Goal: Transaction & Acquisition: Purchase product/service

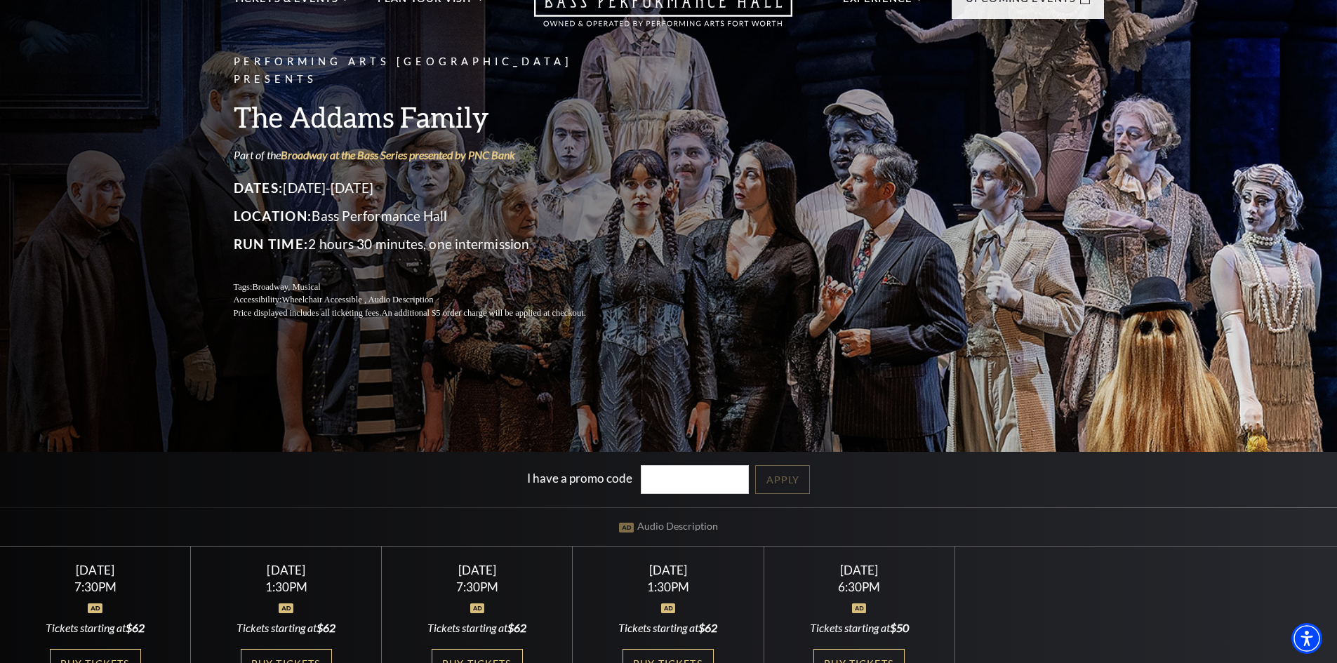
scroll to position [140, 0]
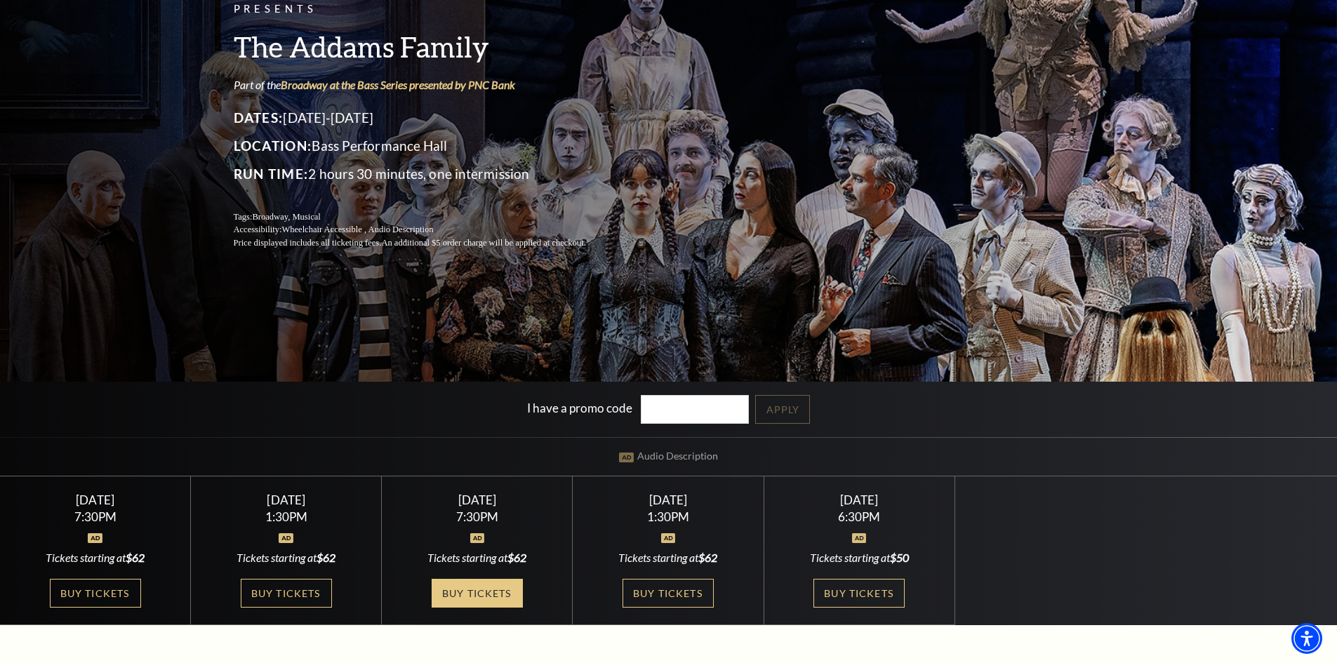
click at [486, 595] on link "Buy Tickets" at bounding box center [477, 593] width 91 height 29
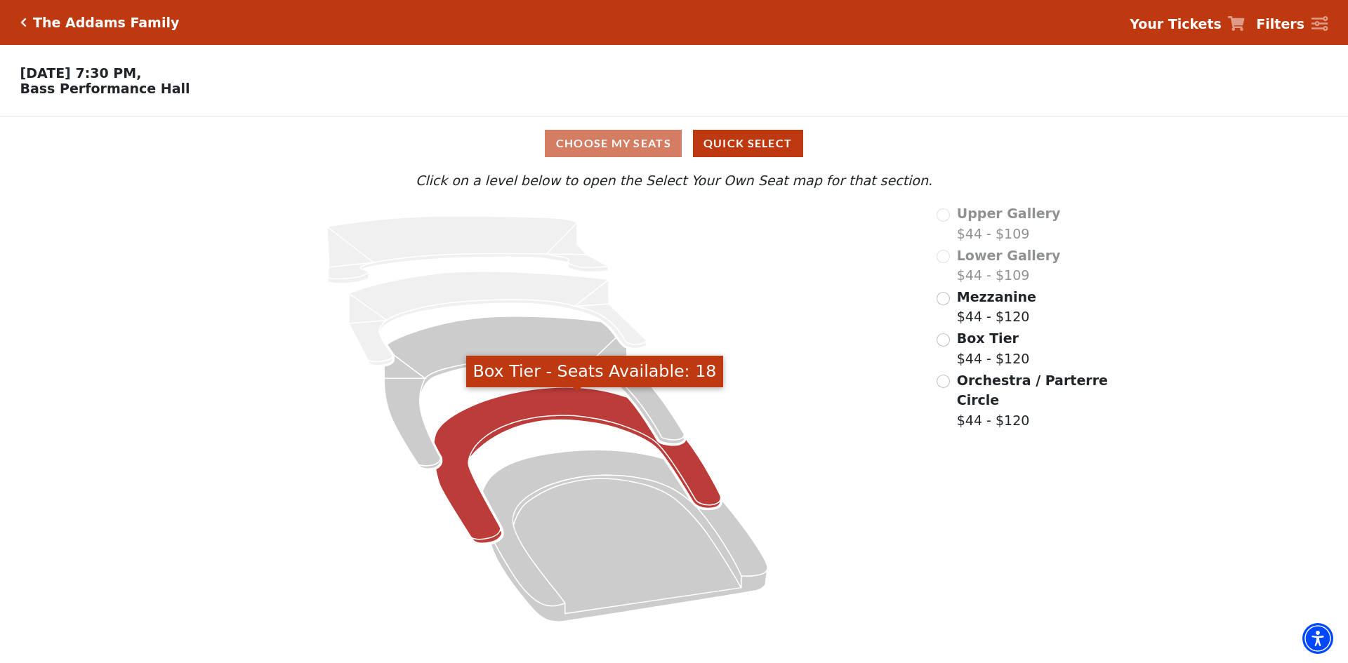
click at [475, 507] on icon "Box Tier - Seats Available: 18" at bounding box center [577, 465] width 287 height 157
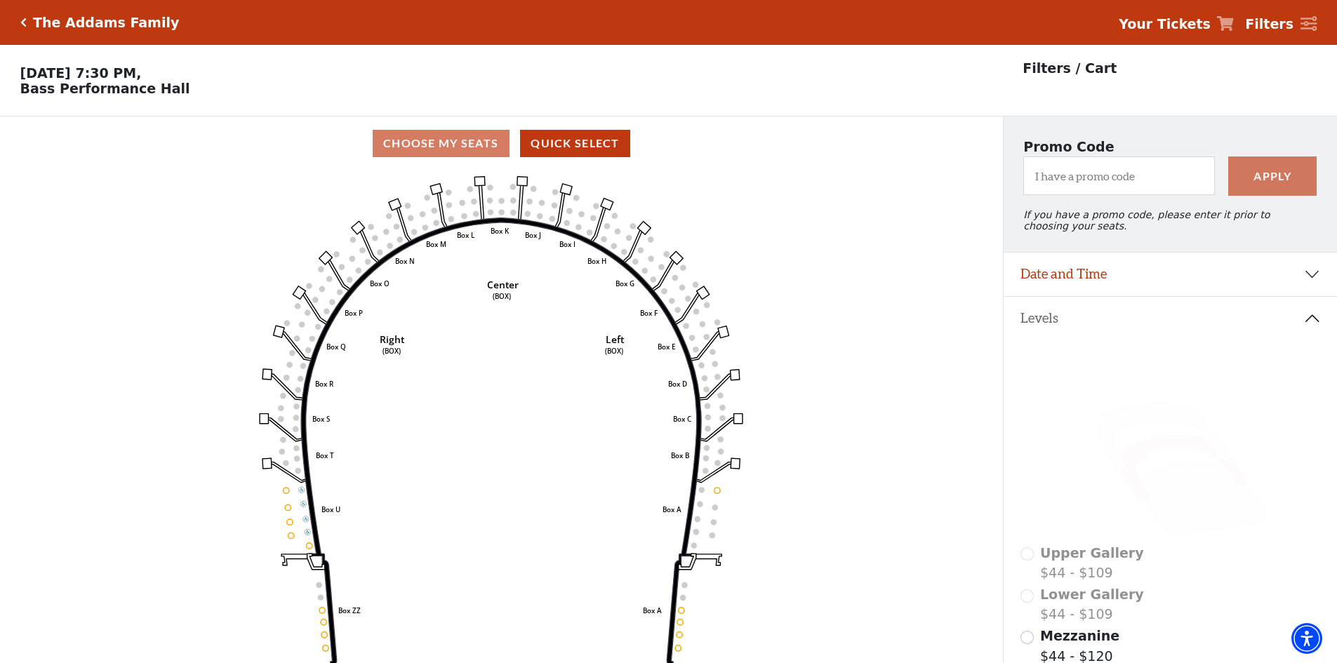
scroll to position [65, 0]
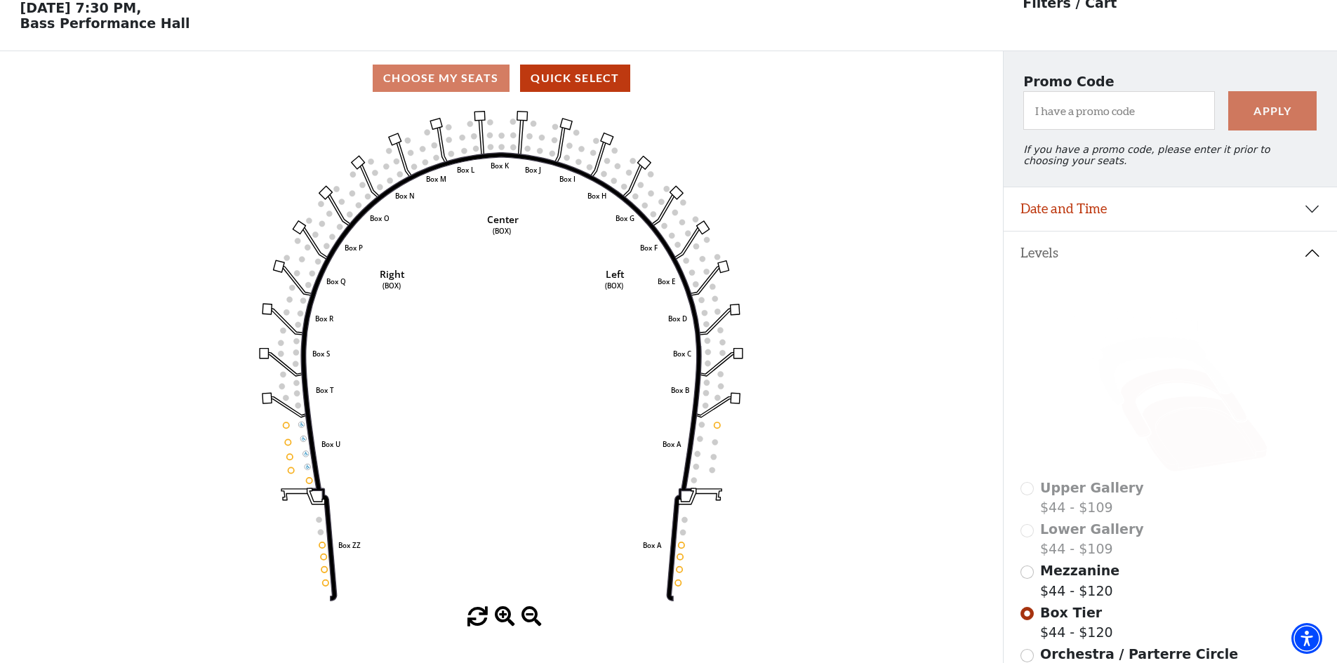
click at [1177, 435] on icon at bounding box center [1205, 435] width 126 height 76
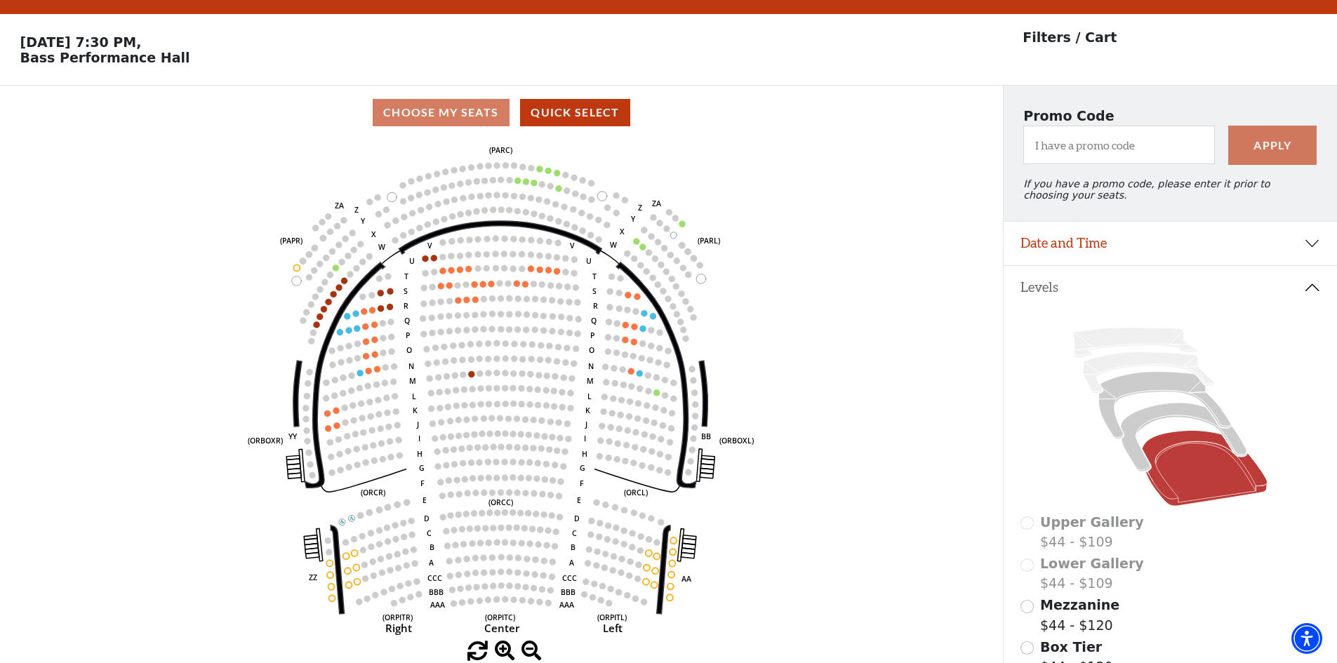
scroll to position [0, 0]
